Goal: Information Seeking & Learning: Learn about a topic

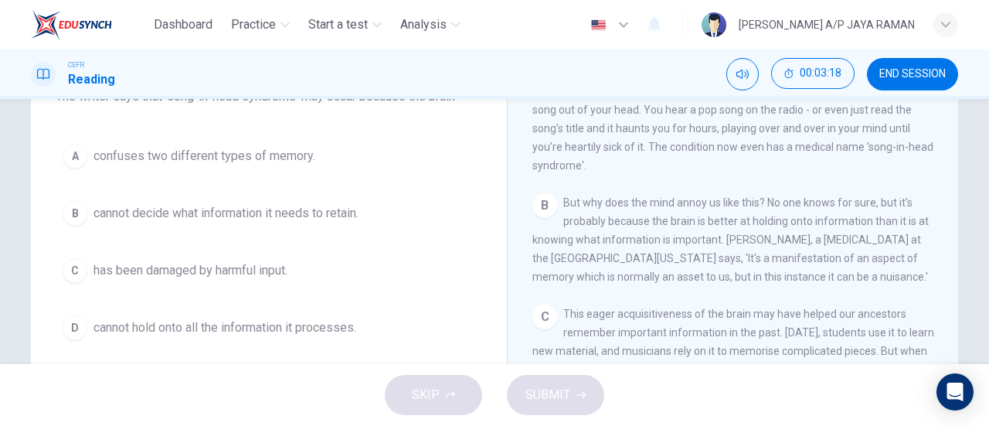
scroll to position [307, 0]
click at [342, 219] on span "cannot decide what information it needs to retain." at bounding box center [225, 213] width 265 height 19
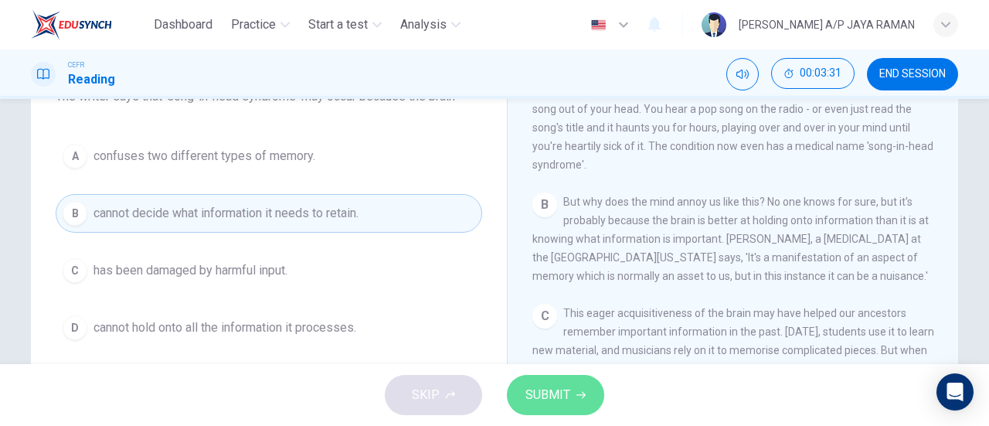
click at [568, 396] on span "SUBMIT" at bounding box center [547, 395] width 45 height 22
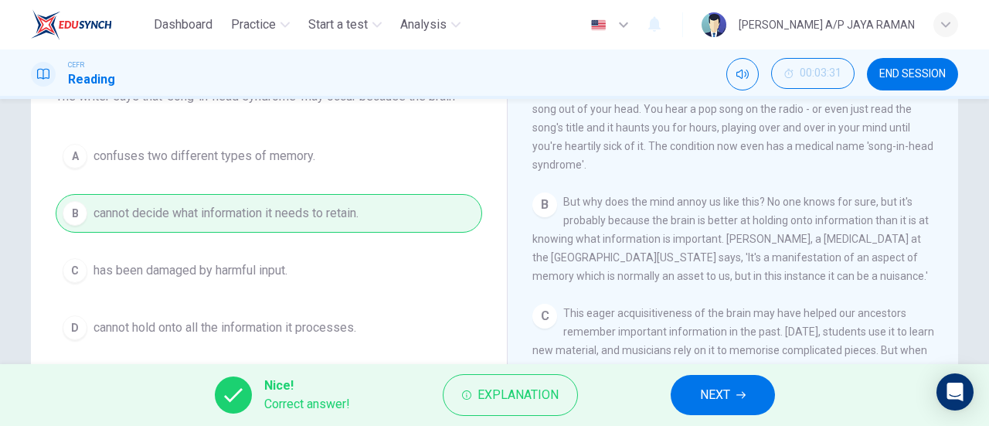
click at [742, 397] on icon "button" at bounding box center [740, 394] width 9 height 9
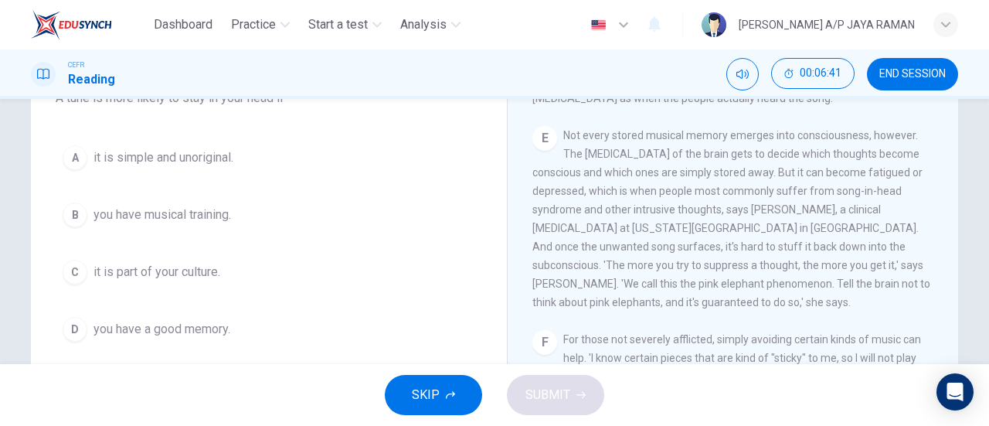
scroll to position [765, 0]
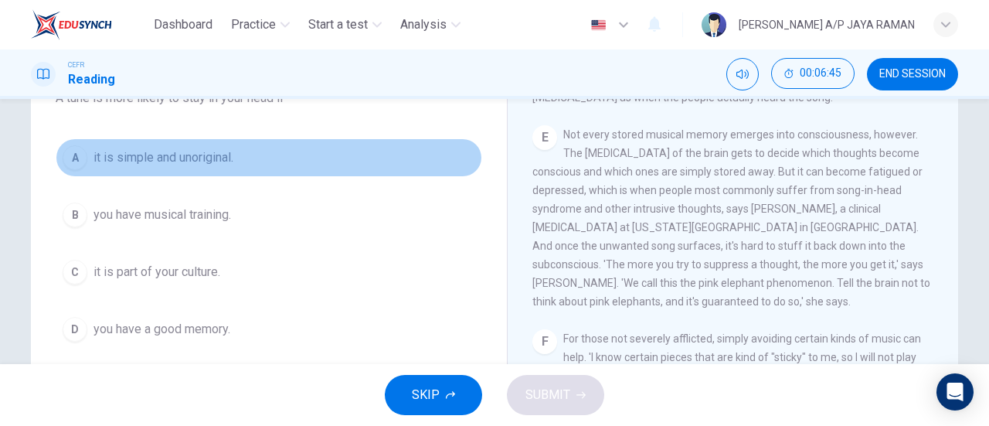
click at [277, 151] on button "A it is simple and unoriginal." at bounding box center [269, 157] width 427 height 39
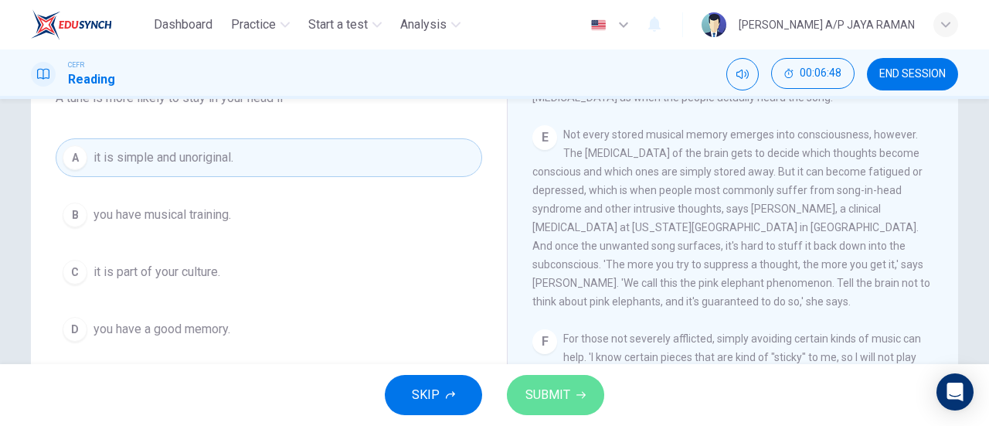
click at [563, 410] on button "SUBMIT" at bounding box center [555, 395] width 97 height 40
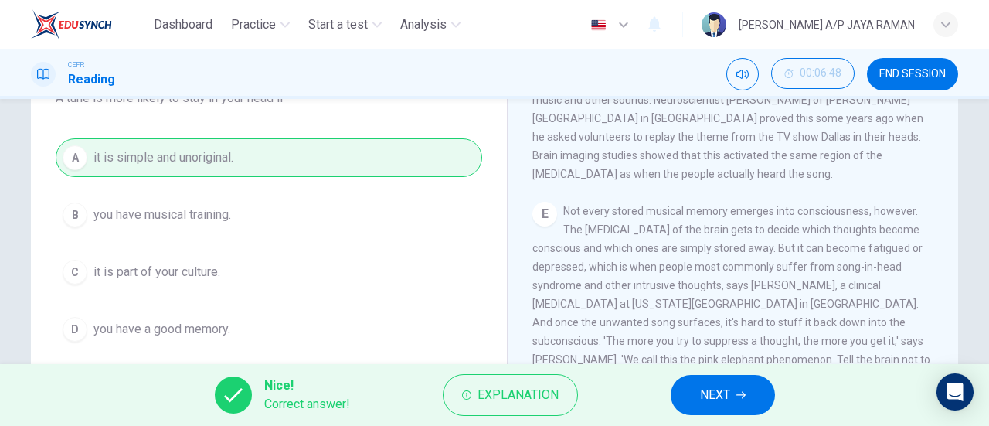
scroll to position [688, 0]
click at [733, 398] on button "NEXT" at bounding box center [723, 395] width 104 height 40
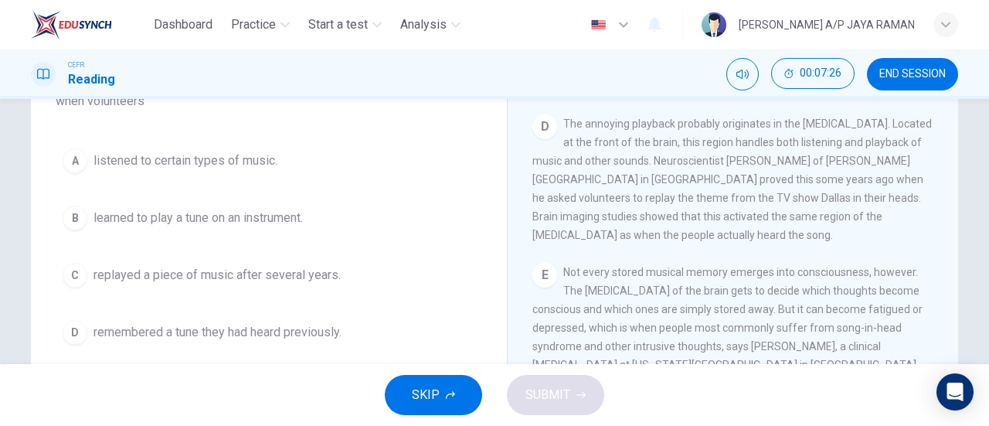
scroll to position [612, 0]
click at [335, 289] on button "C replayed a piece of music after several years." at bounding box center [269, 275] width 427 height 39
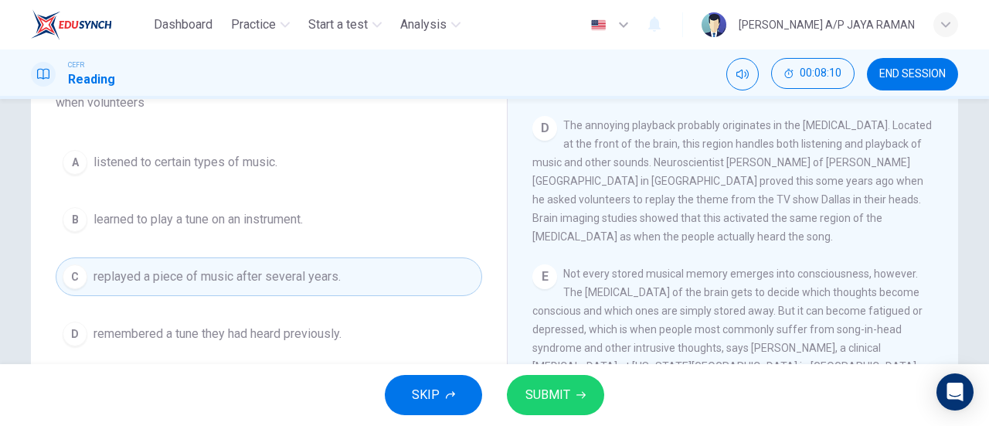
scroll to position [167, 0]
click at [552, 396] on span "SUBMIT" at bounding box center [547, 395] width 45 height 22
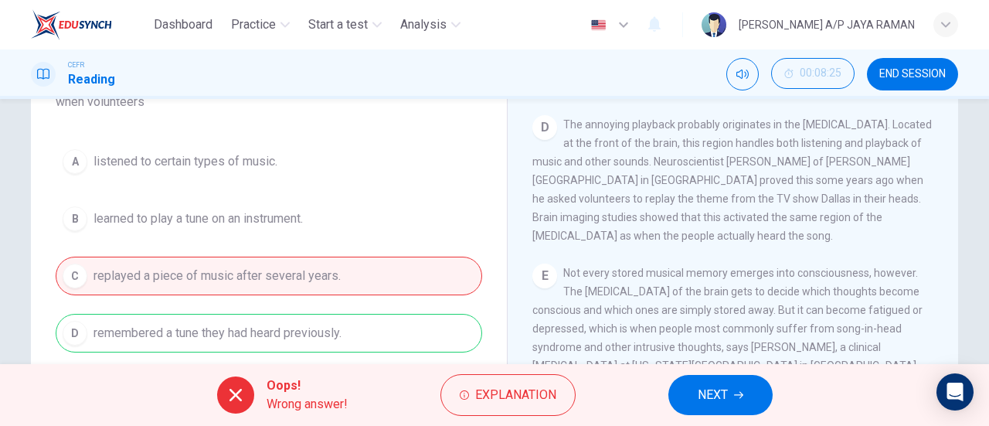
click at [708, 386] on span "NEXT" at bounding box center [713, 395] width 30 height 22
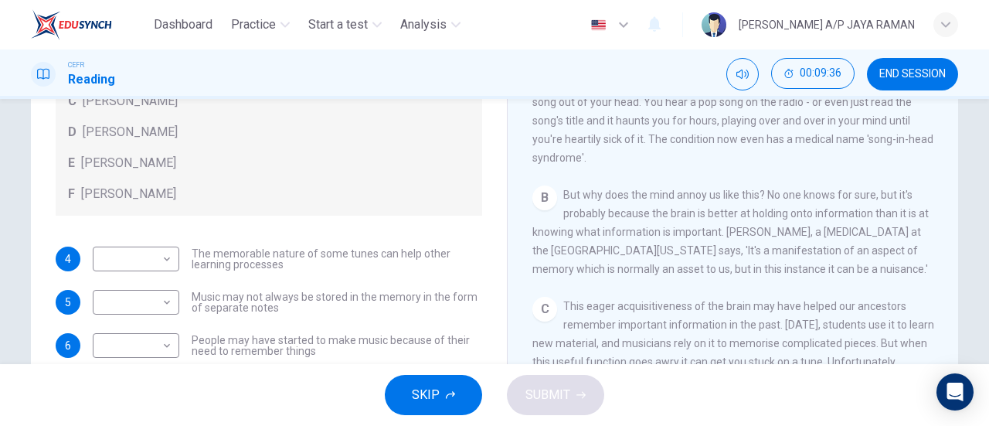
scroll to position [87, 0]
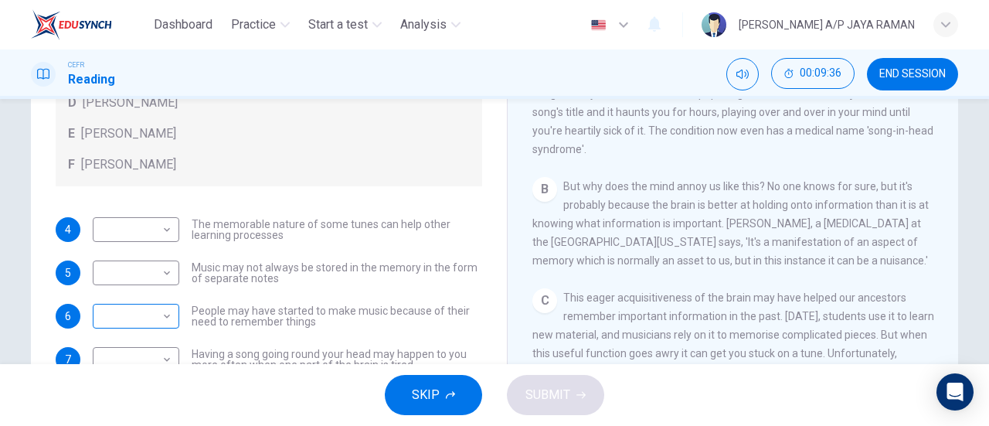
click at [139, 314] on body "Dashboard Practice Start a test Analysis English en ​ [PERSON_NAME] A/P JAYA RA…" at bounding box center [494, 213] width 989 height 426
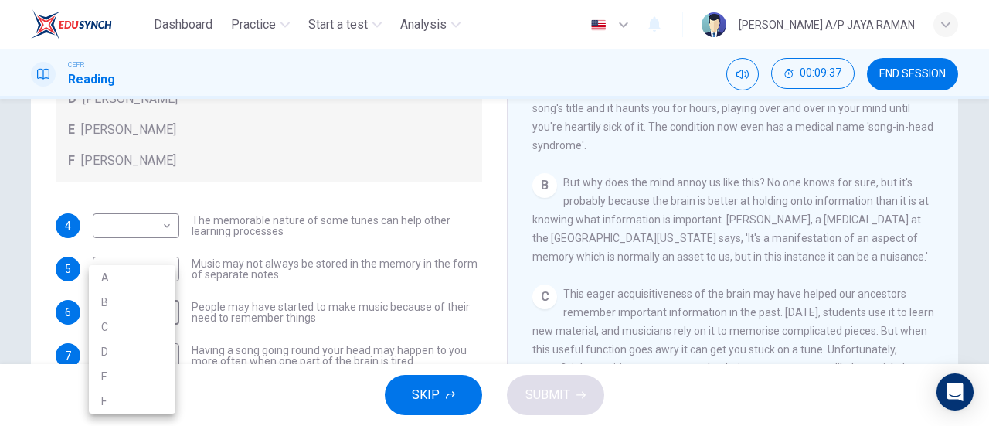
scroll to position [269, 0]
click at [128, 286] on li "A" at bounding box center [132, 277] width 87 height 25
type input "A"
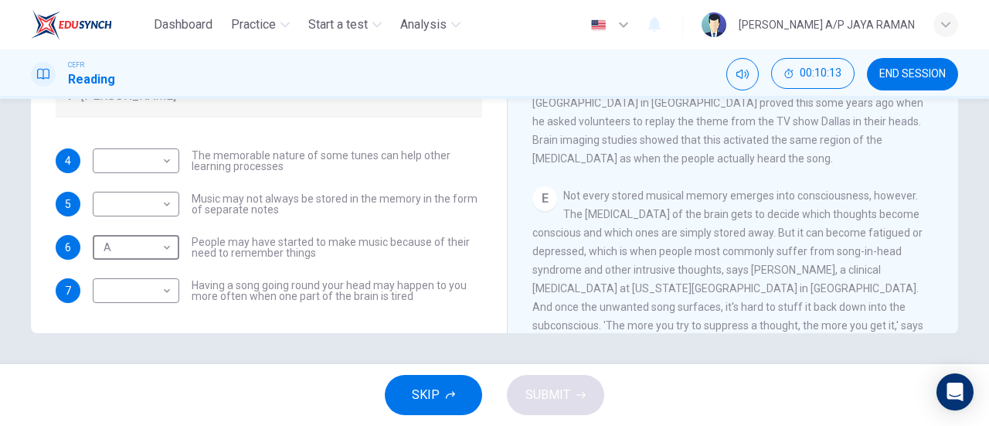
scroll to position [523, 0]
click at [147, 290] on body "Dashboard Practice Start a test Analysis English en ​ [PERSON_NAME] A/P JAYA RA…" at bounding box center [494, 213] width 989 height 426
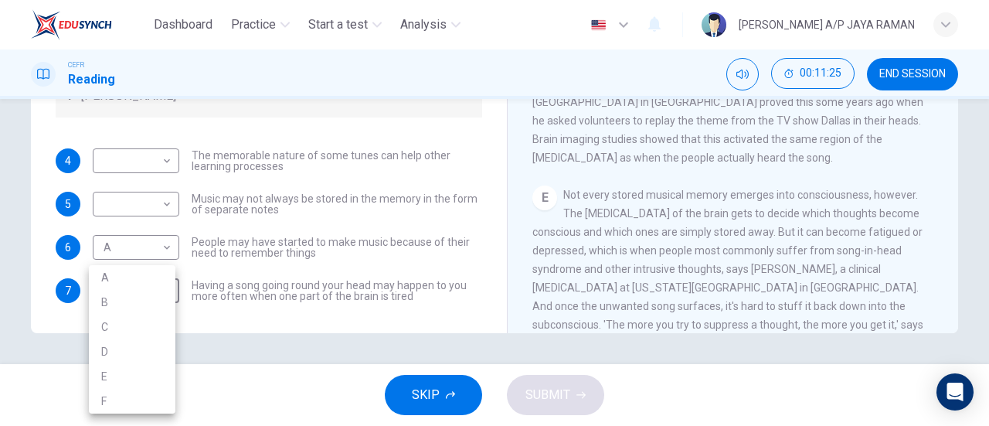
click at [136, 308] on li "B" at bounding box center [132, 302] width 87 height 25
type input "B"
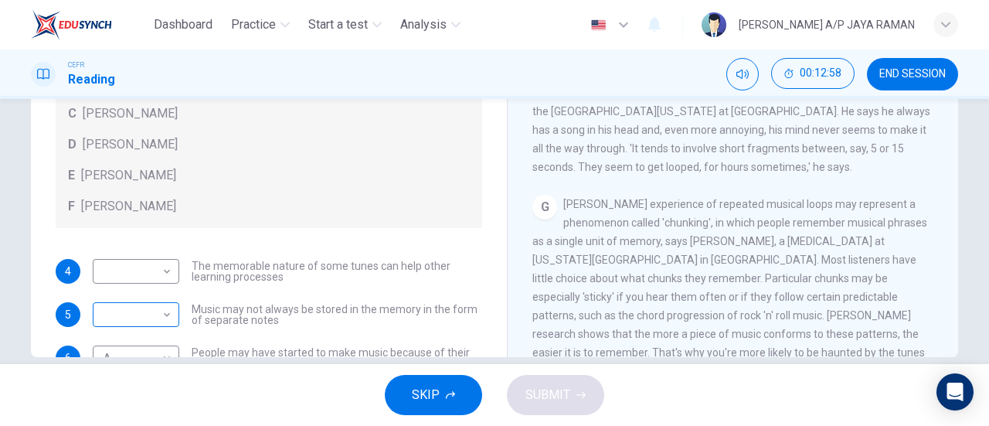
scroll to position [334, 0]
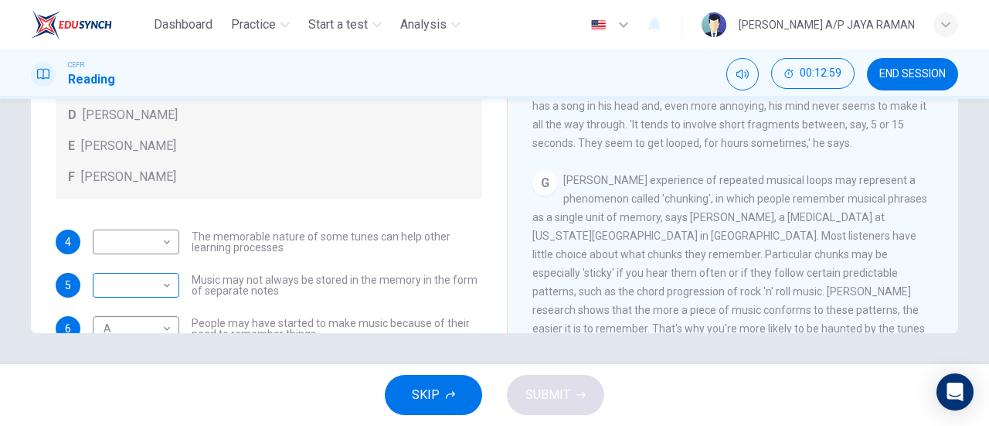
click at [133, 282] on body "Dashboard Practice Start a test Analysis English en ​ [PERSON_NAME] A/P JAYA RA…" at bounding box center [494, 213] width 989 height 426
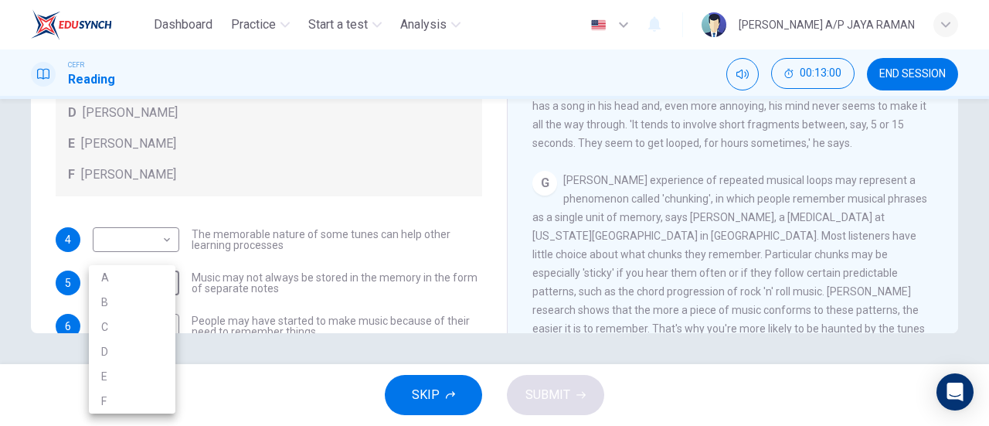
click at [131, 358] on li "D" at bounding box center [132, 351] width 87 height 25
type input "D"
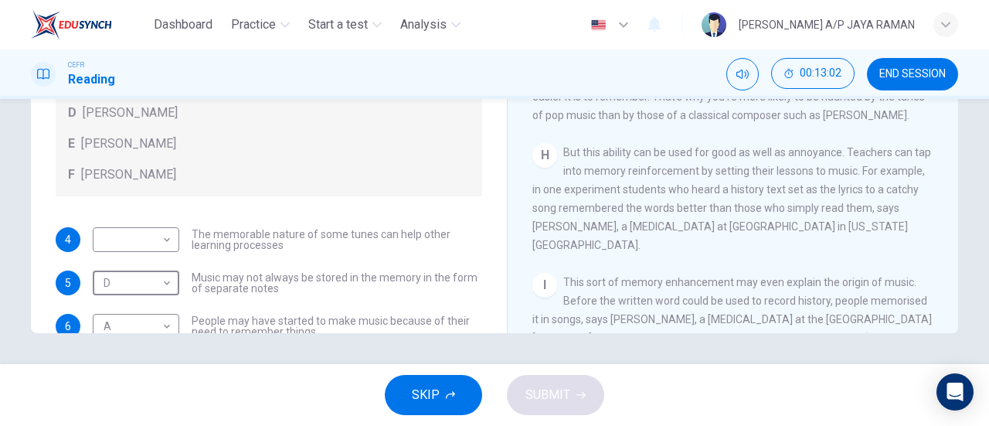
scroll to position [1141, 0]
click at [171, 245] on div "​ ​" at bounding box center [136, 239] width 87 height 25
click at [144, 240] on body "Dashboard Practice Start a test Analysis English en ​ [PERSON_NAME] A/P JAYA RA…" at bounding box center [494, 213] width 989 height 426
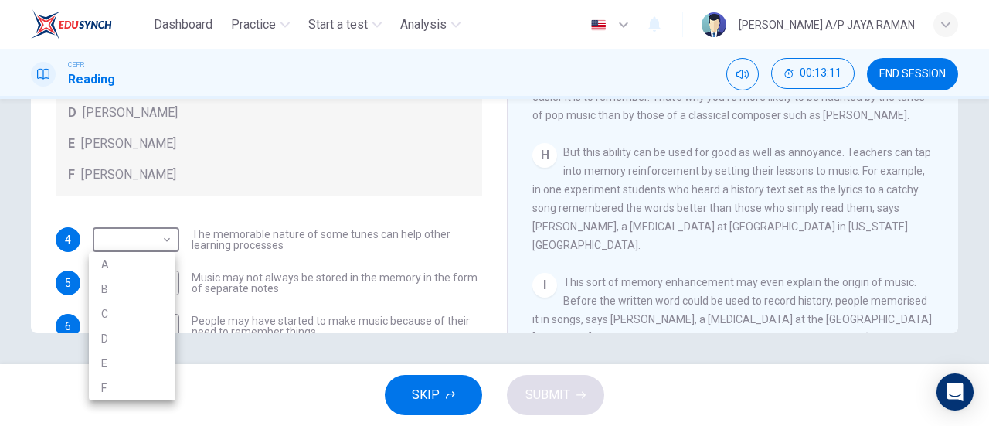
click at [114, 371] on li "E" at bounding box center [132, 363] width 87 height 25
type input "E"
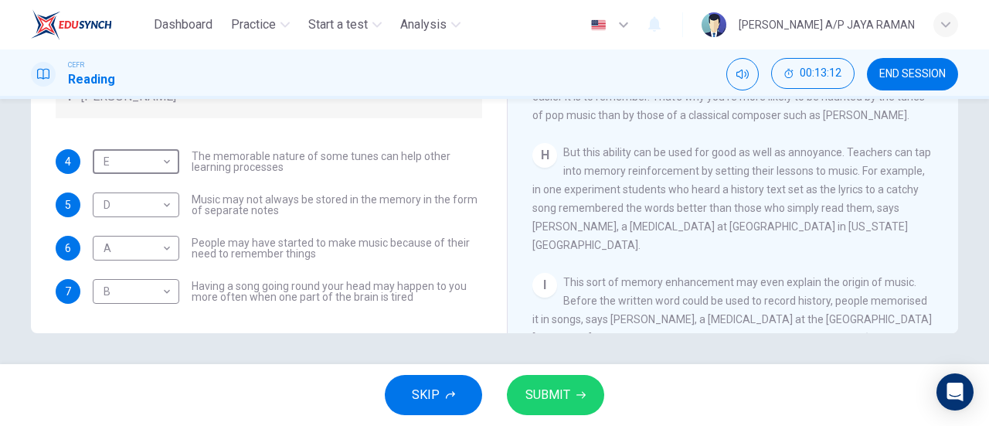
scroll to position [87, 0]
click at [569, 399] on span "SUBMIT" at bounding box center [547, 395] width 45 height 22
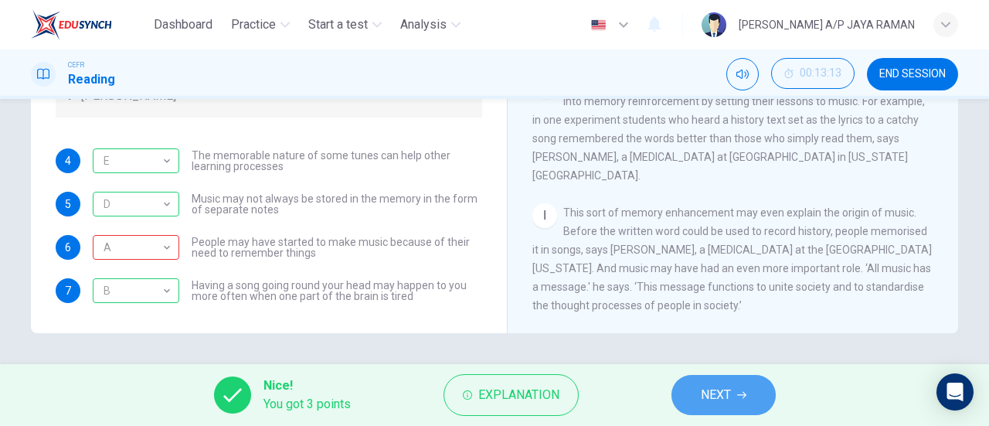
click at [728, 403] on span "NEXT" at bounding box center [716, 395] width 30 height 22
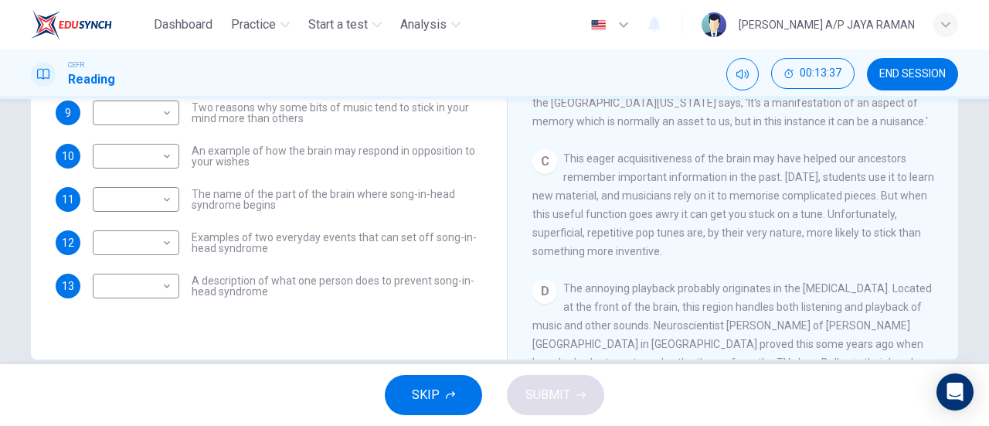
scroll to position [308, 0]
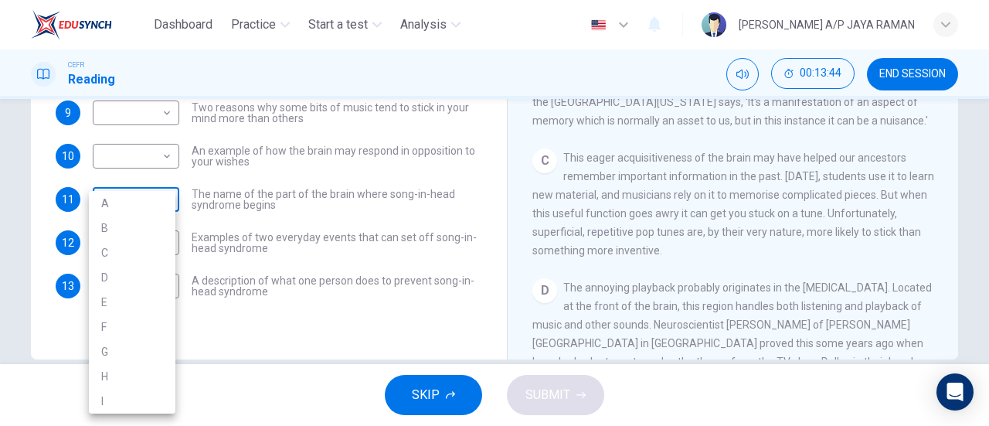
click at [155, 202] on body "Dashboard Practice Start a test Analysis English en ​ [PERSON_NAME] A/P JAYA RA…" at bounding box center [494, 213] width 989 height 426
click at [134, 277] on li "D" at bounding box center [132, 277] width 87 height 25
type input "D"
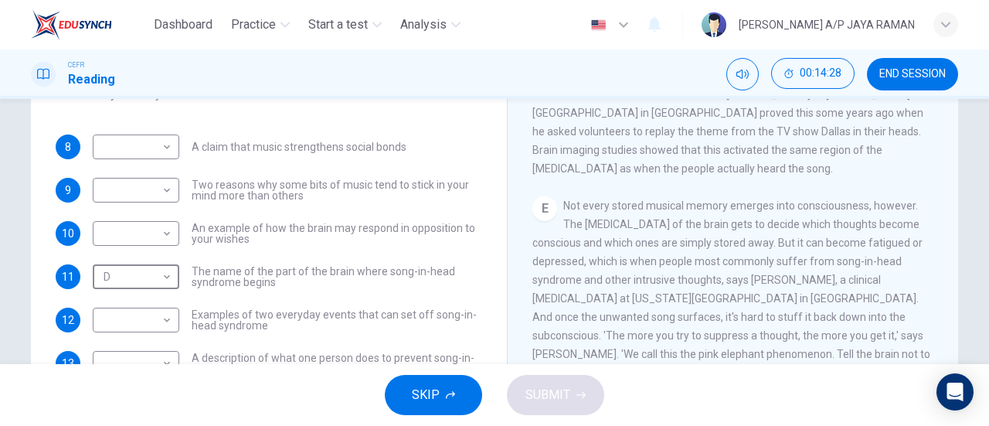
scroll to position [615, 0]
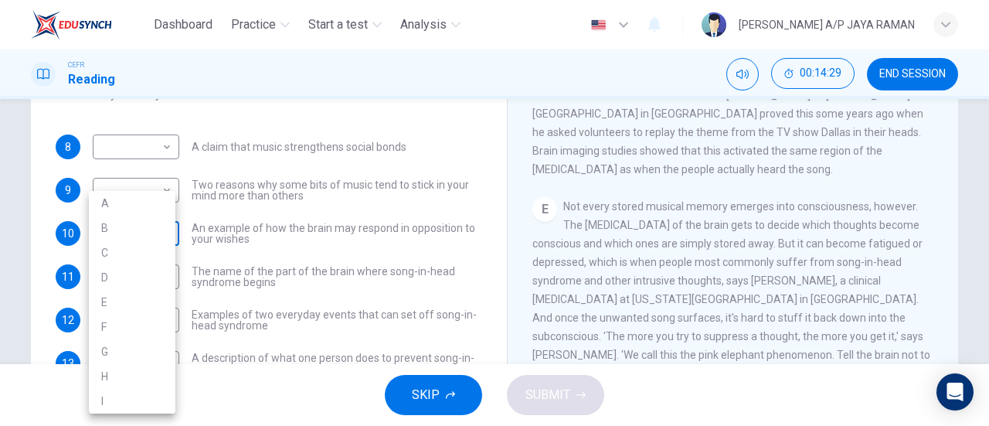
click at [130, 218] on body "Dashboard Practice Start a test Analysis English en ​ [PERSON_NAME] A/P JAYA RA…" at bounding box center [494, 213] width 989 height 426
click at [120, 310] on li "E" at bounding box center [132, 302] width 87 height 25
type input "E"
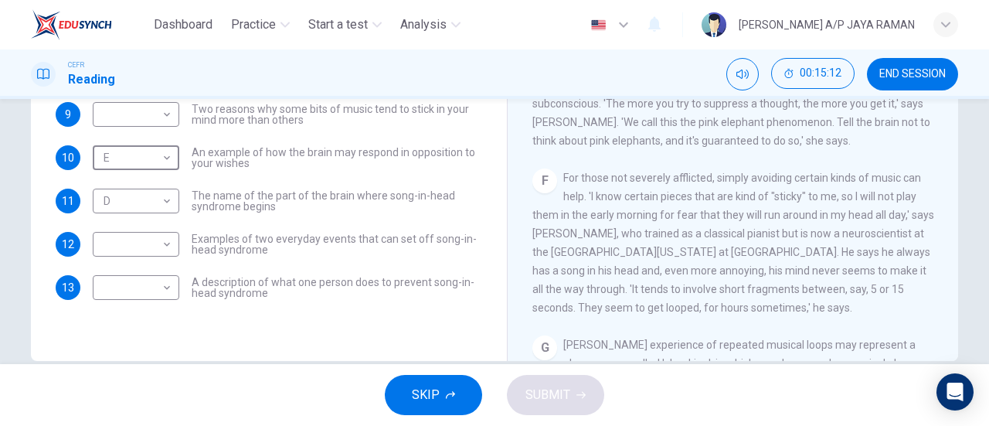
scroll to position [771, 0]
click at [100, 290] on body "Dashboard Practice Start a test Analysis English en ​ [PERSON_NAME] A/P JAYA RA…" at bounding box center [494, 213] width 989 height 426
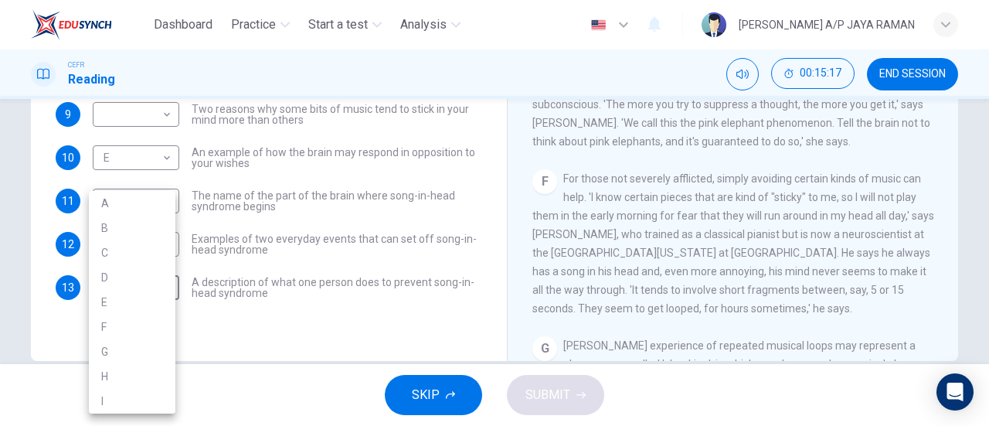
click at [107, 323] on li "F" at bounding box center [132, 326] width 87 height 25
type input "F"
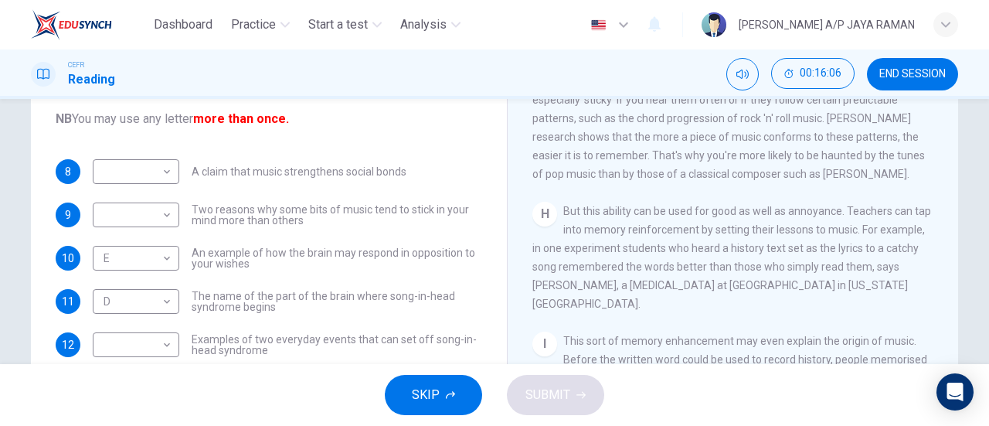
scroll to position [0, 0]
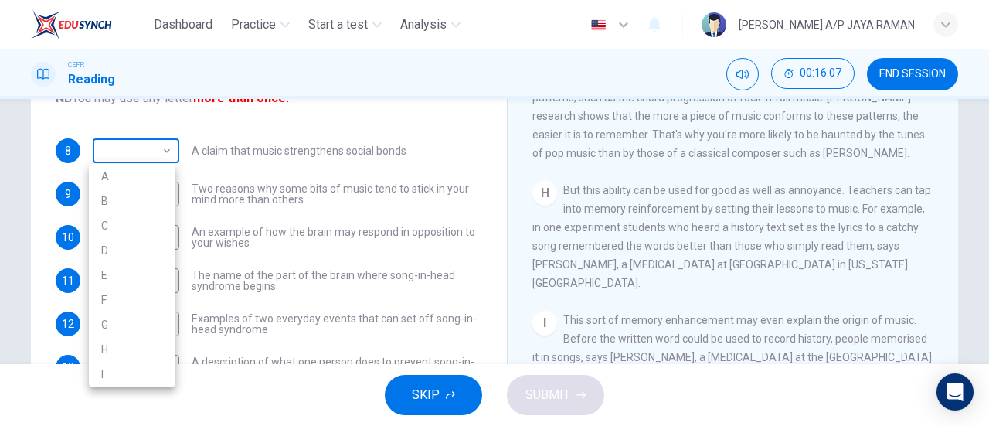
click at [140, 150] on body "Dashboard Practice Start a test Analysis English en ​ [PERSON_NAME] A/P JAYA RA…" at bounding box center [494, 213] width 989 height 426
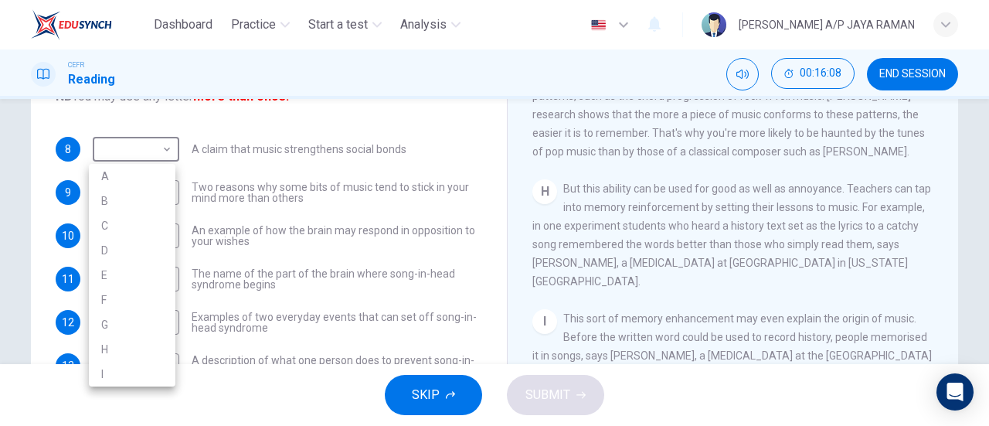
click at [135, 375] on li "I" at bounding box center [132, 374] width 87 height 25
type input "I"
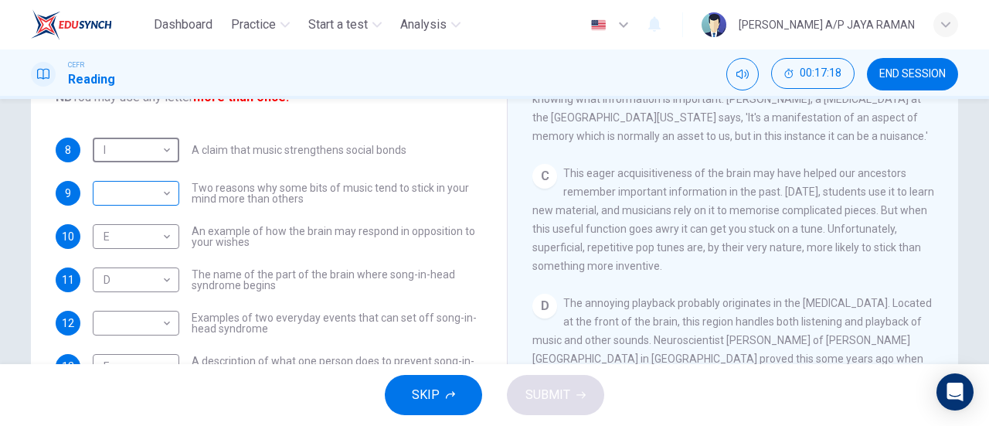
scroll to position [227, 0]
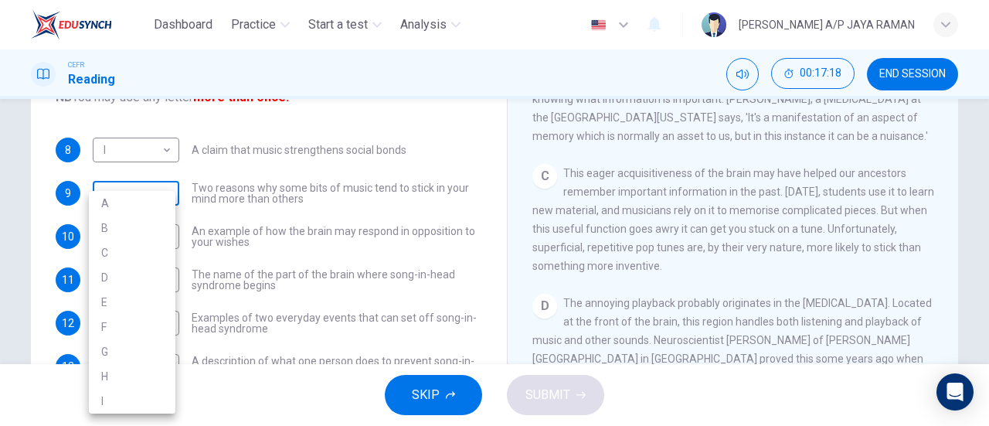
click at [134, 194] on body "Dashboard Practice Start a test Analysis English en ​ [PERSON_NAME] A/P JAYA RA…" at bounding box center [494, 213] width 989 height 426
click at [136, 256] on li "C" at bounding box center [132, 252] width 87 height 25
type input "C"
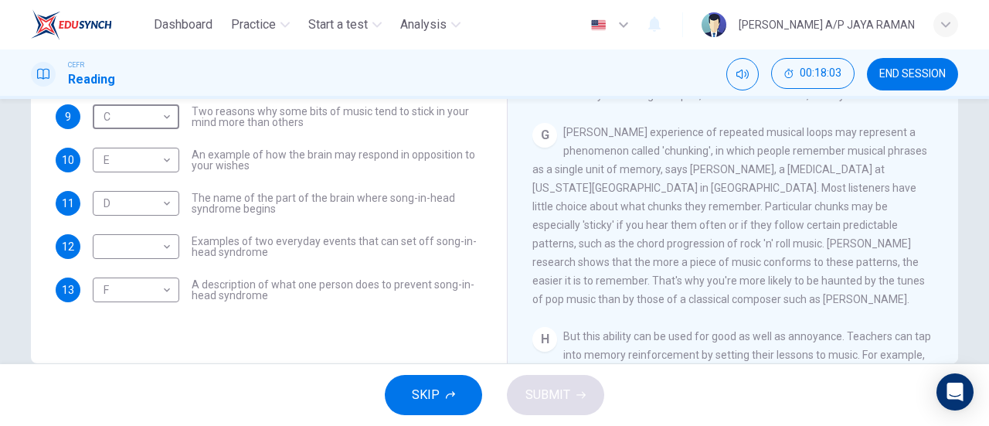
scroll to position [988, 0]
click at [134, 244] on body "Dashboard Practice Start a test Analysis English en ​ [PERSON_NAME] A/P JAYA RA…" at bounding box center [494, 213] width 989 height 426
click at [118, 351] on li "G" at bounding box center [132, 351] width 87 height 25
type input "G"
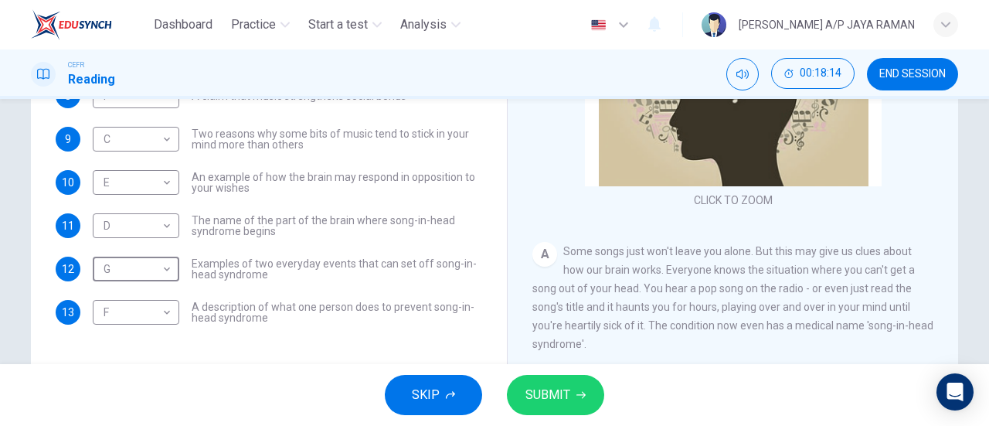
scroll to position [282, 0]
click at [569, 396] on button "SUBMIT" at bounding box center [555, 395] width 97 height 40
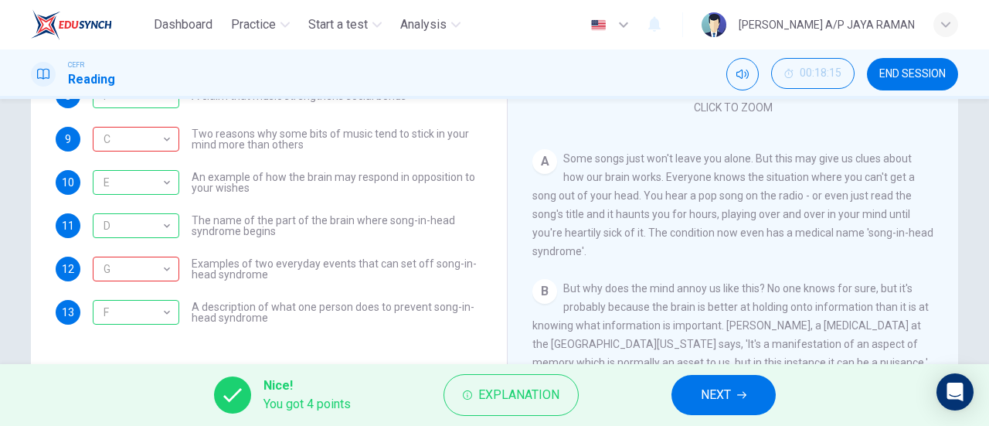
scroll to position [0, 0]
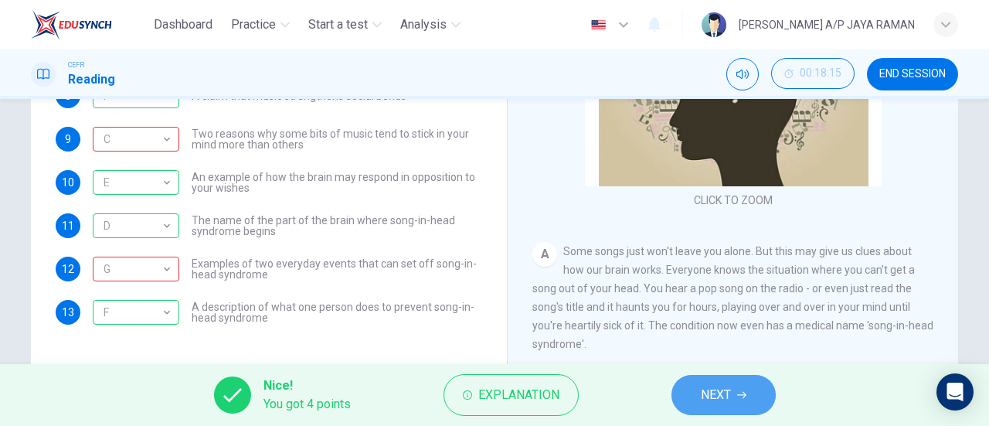
click at [705, 399] on span "NEXT" at bounding box center [716, 395] width 30 height 22
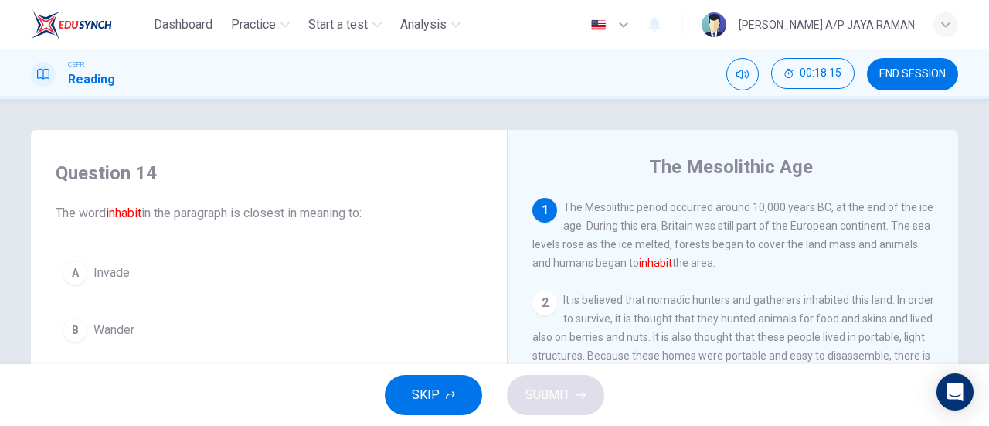
click at [892, 76] on span "END SESSION" at bounding box center [912, 74] width 66 height 12
